Goal: Information Seeking & Learning: Learn about a topic

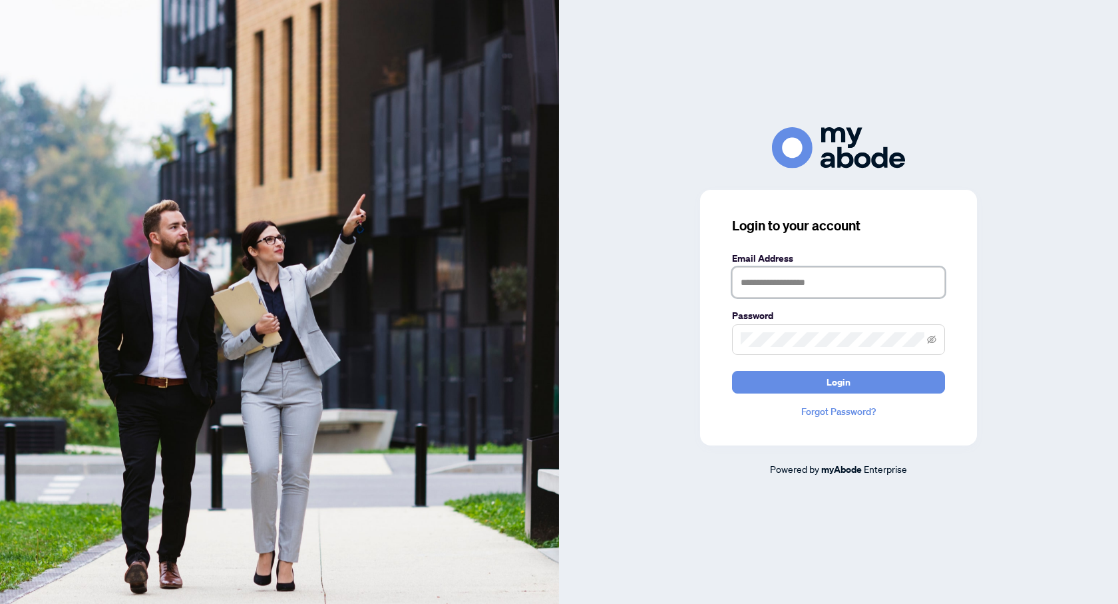
click at [789, 281] on input "text" at bounding box center [838, 282] width 213 height 31
type input "**********"
click at [933, 337] on icon "eye-invisible" at bounding box center [931, 339] width 9 height 9
click at [835, 387] on span "Login" at bounding box center [839, 381] width 24 height 21
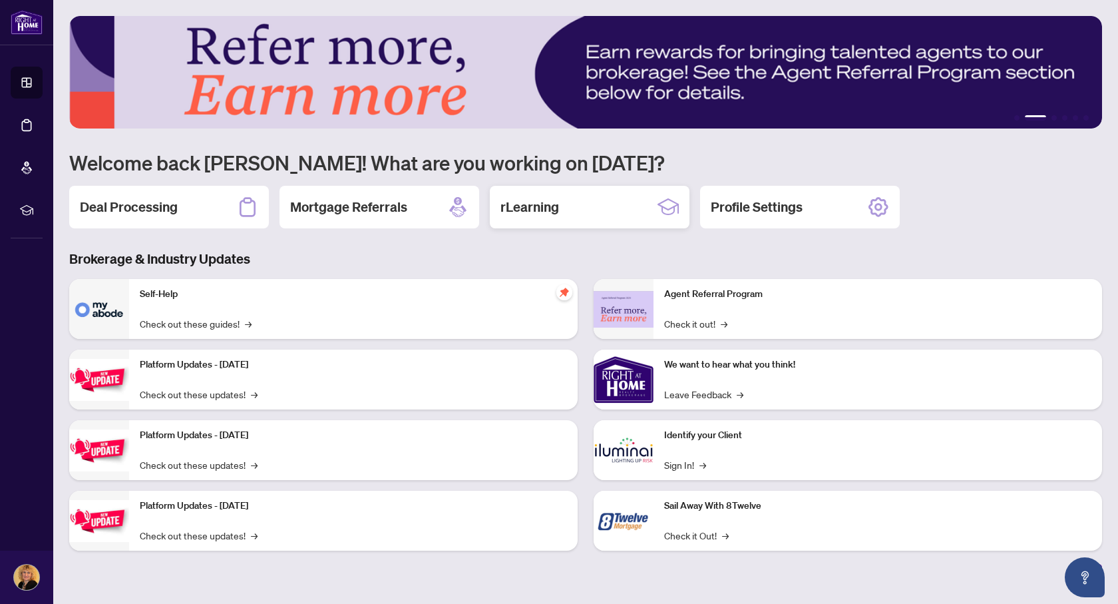
click at [544, 214] on h2 "rLearning" at bounding box center [530, 207] width 59 height 19
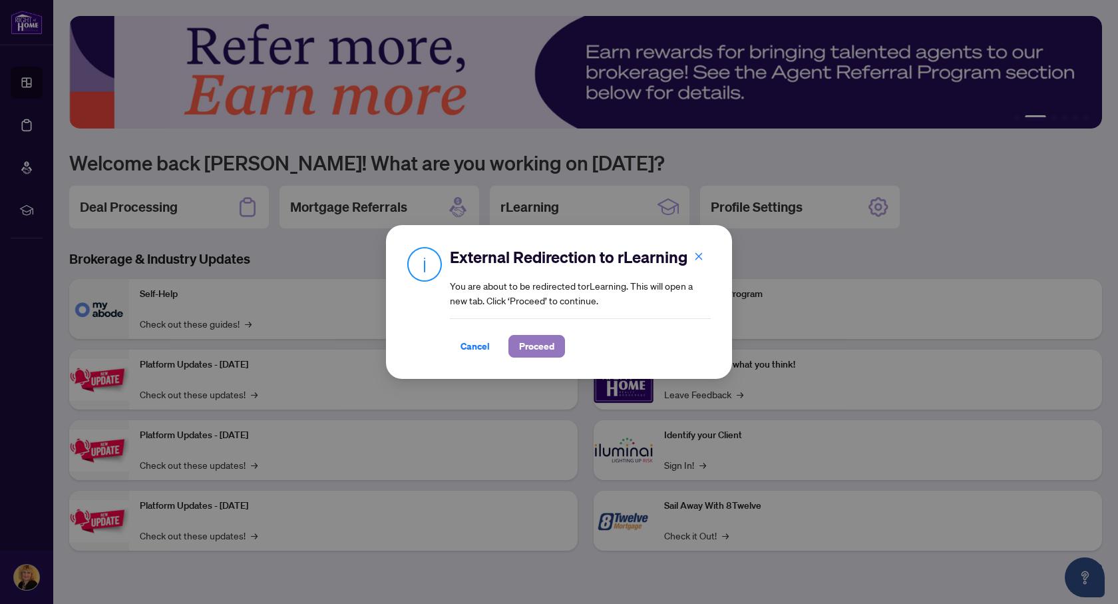
click at [532, 349] on span "Proceed" at bounding box center [536, 345] width 35 height 21
